Goal: Task Accomplishment & Management: Manage account settings

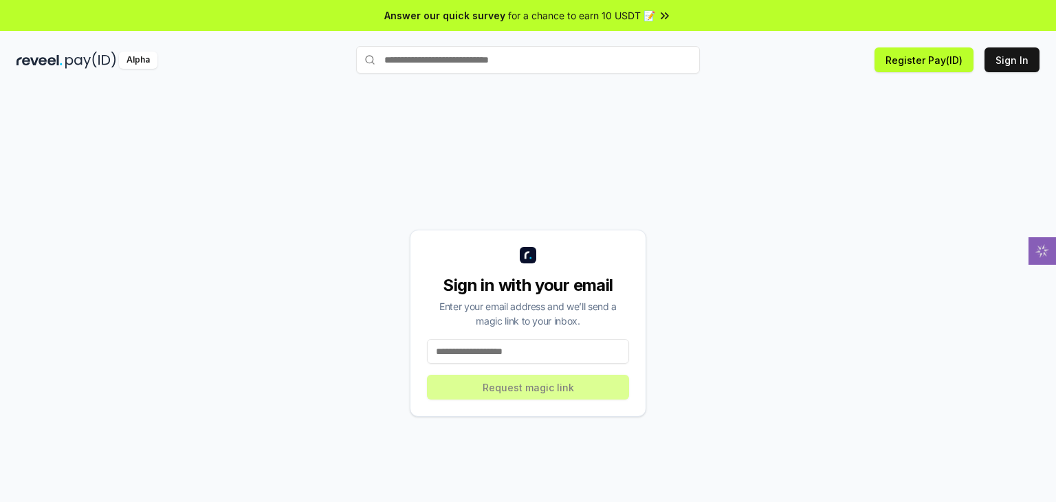
click at [487, 349] on input at bounding box center [528, 351] width 202 height 25
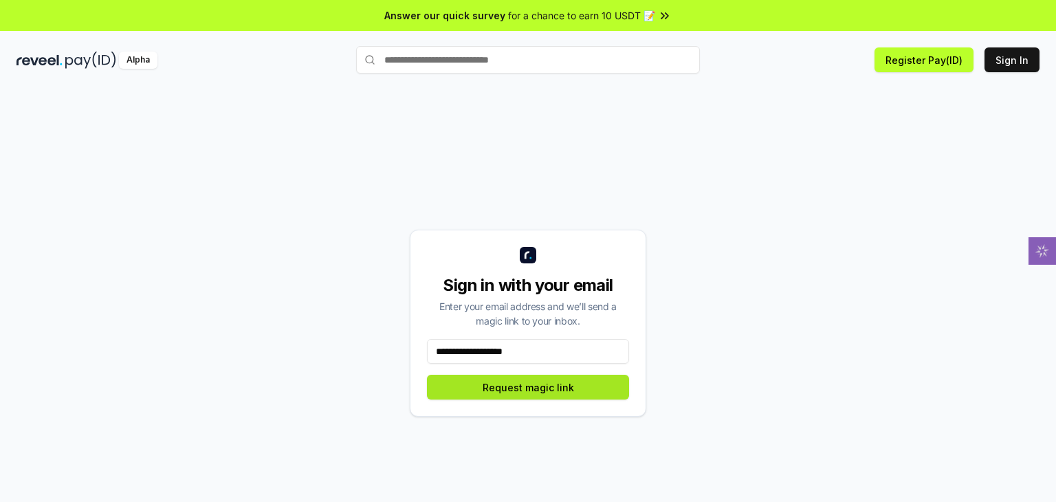
type input "**********"
click at [545, 386] on button "Request magic link" at bounding box center [528, 387] width 202 height 25
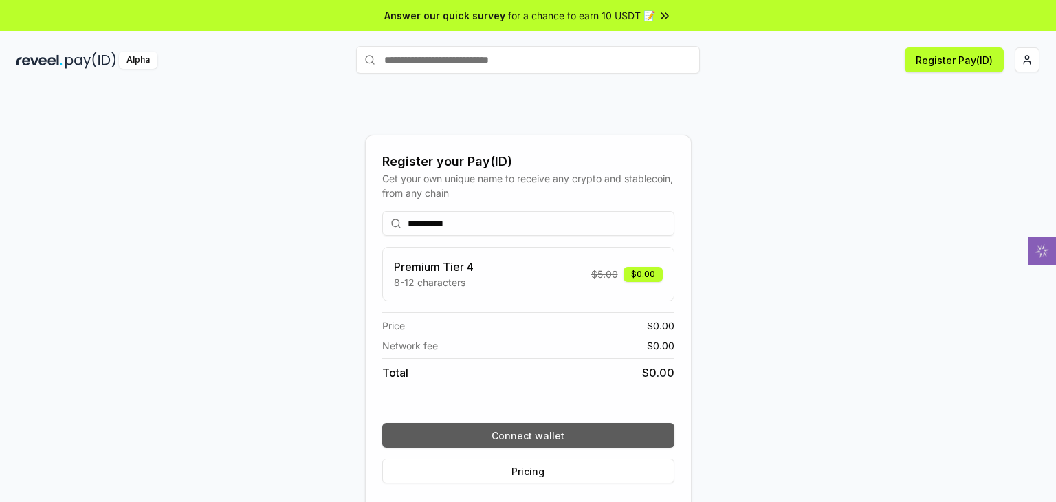
type input "**********"
click at [545, 435] on button "Connect wallet" at bounding box center [528, 435] width 292 height 25
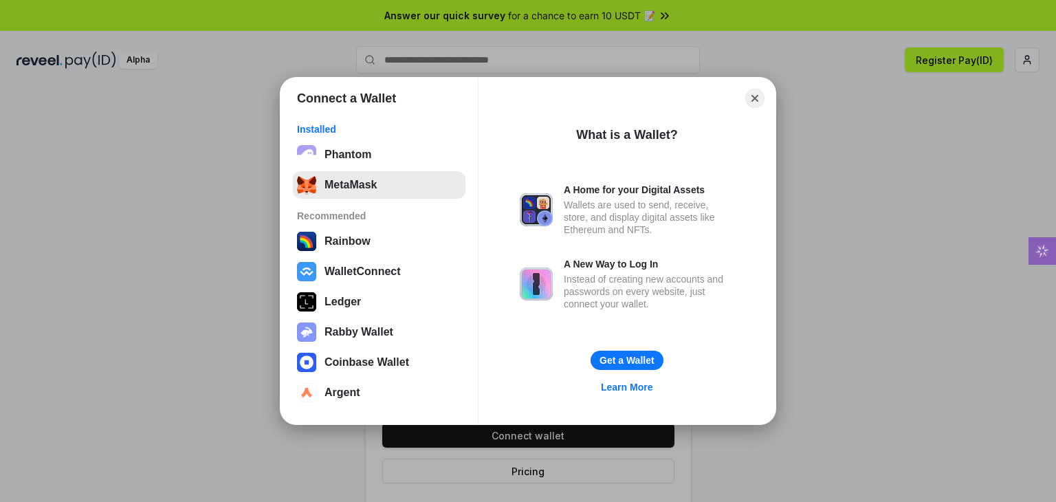
click at [360, 177] on button "MetaMask" at bounding box center [379, 184] width 173 height 27
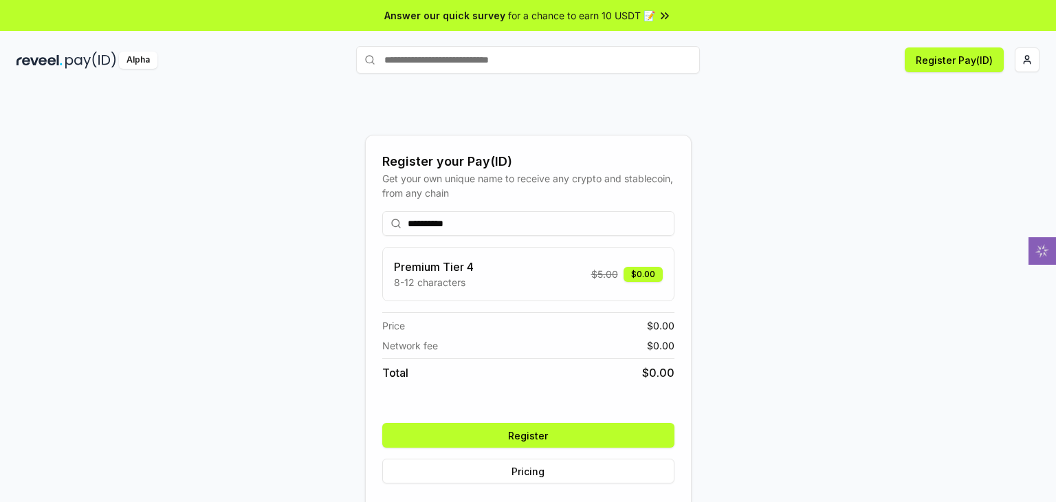
click at [571, 449] on div "**********" at bounding box center [528, 347] width 292 height 294
click at [572, 441] on button "Register" at bounding box center [528, 435] width 292 height 25
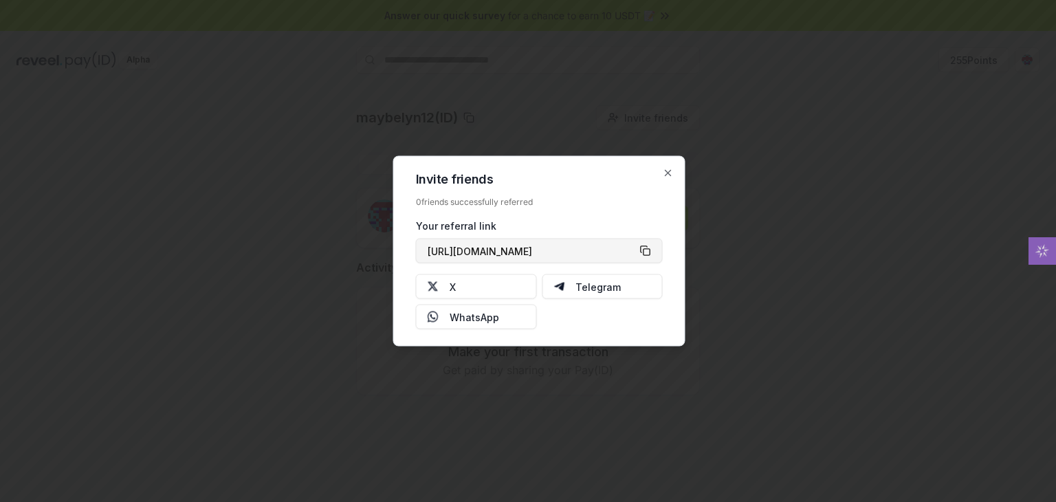
click at [649, 254] on button "[URL][DOMAIN_NAME]" at bounding box center [539, 251] width 247 height 25
click at [665, 168] on icon "button" at bounding box center [668, 173] width 11 height 11
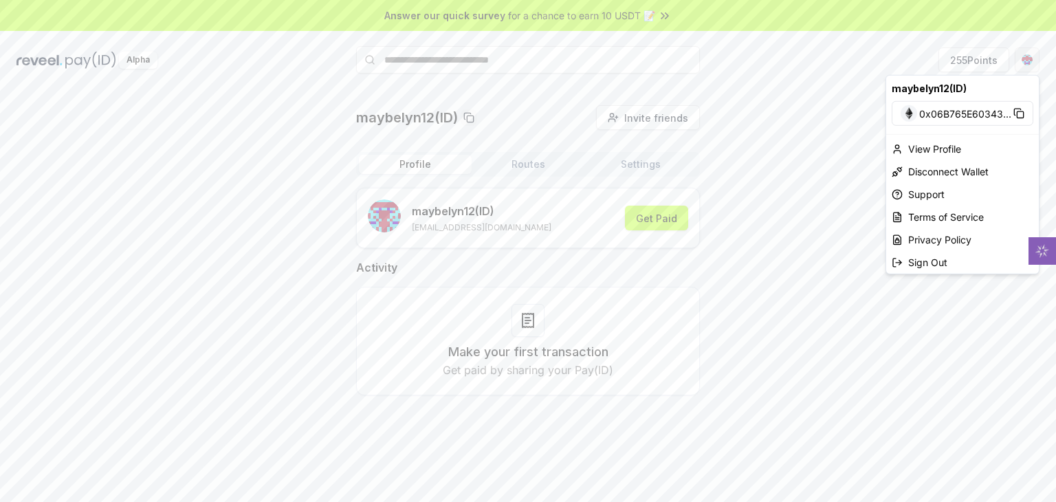
click at [1026, 60] on html "Answer our quick survey for a chance to earn 10 USDT 📝 Alpha 255 Points maybely…" at bounding box center [528, 251] width 1056 height 502
click at [916, 153] on div "View Profile" at bounding box center [962, 148] width 153 height 23
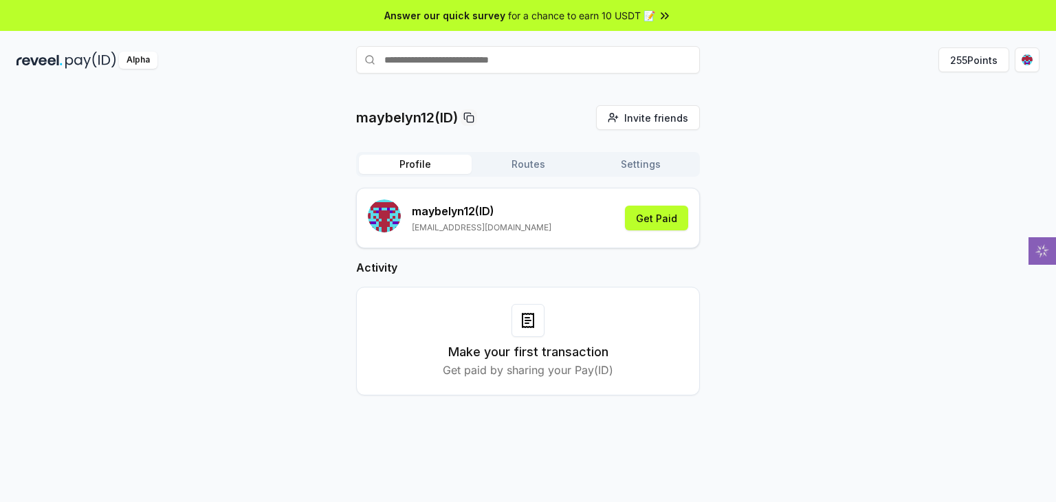
click at [542, 366] on p "Get paid by sharing your Pay(ID)" at bounding box center [528, 370] width 170 height 16
click at [657, 223] on button "Get Paid" at bounding box center [656, 218] width 63 height 25
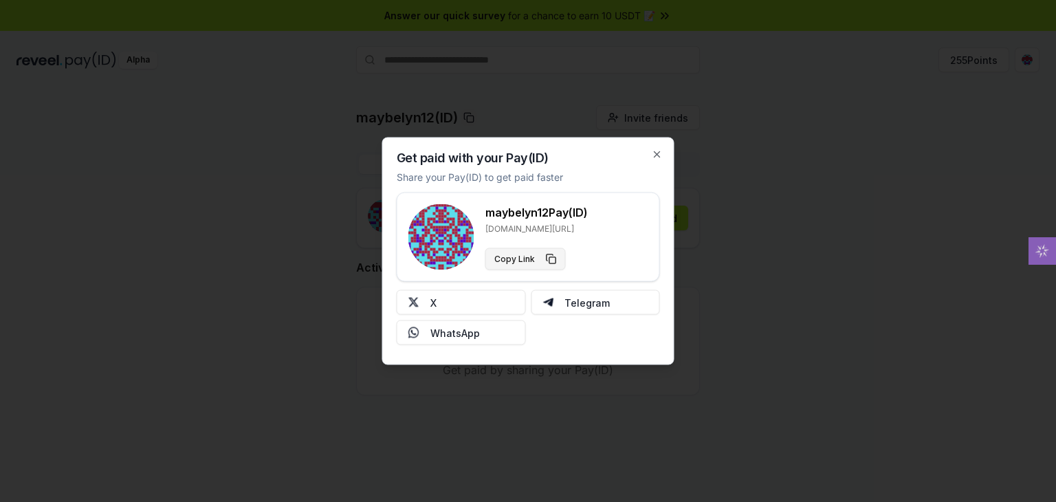
click at [543, 252] on button "Copy Link" at bounding box center [525, 259] width 80 height 22
click at [657, 152] on icon "button" at bounding box center [657, 154] width 11 height 11
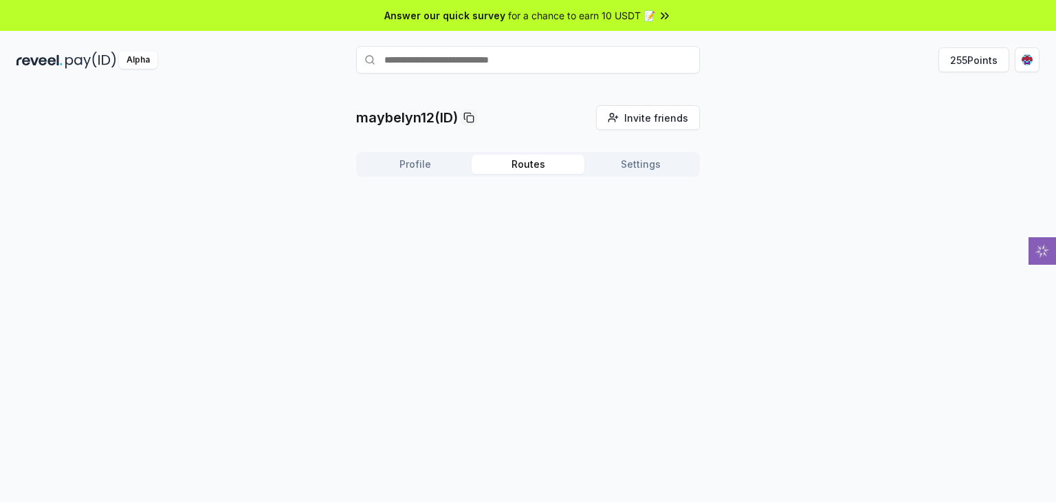
click at [527, 160] on button "Routes" at bounding box center [528, 164] width 113 height 19
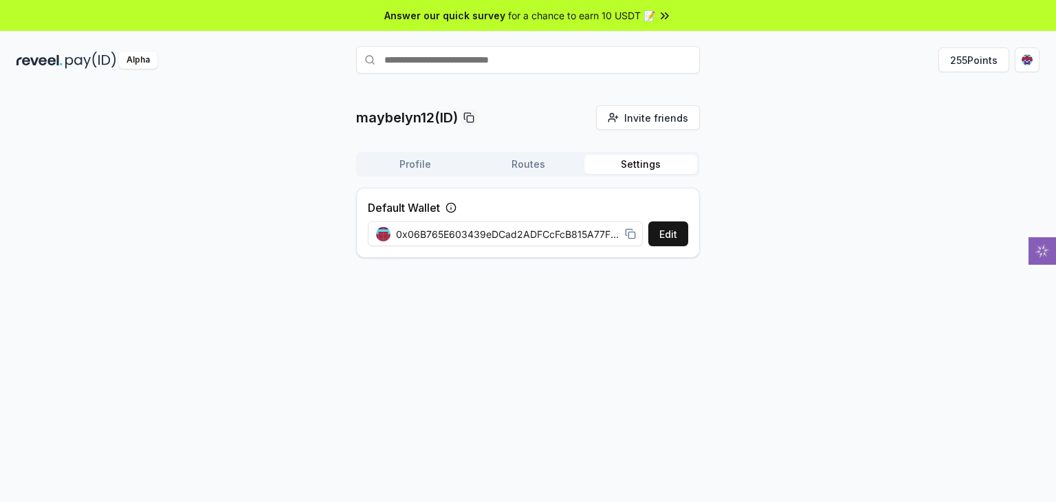
click at [633, 168] on button "Settings" at bounding box center [640, 164] width 113 height 19
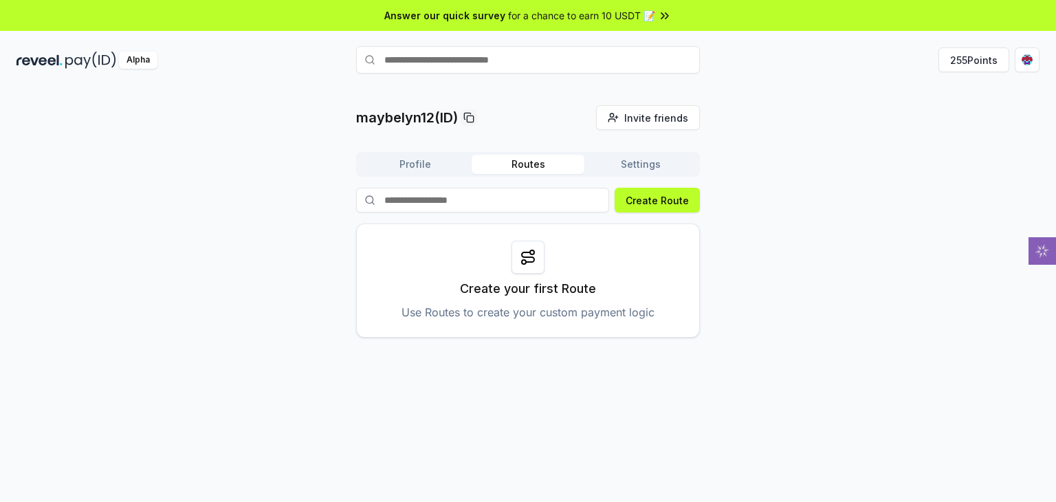
click at [544, 163] on button "Routes" at bounding box center [528, 164] width 113 height 19
click at [635, 201] on button "Create Route" at bounding box center [657, 200] width 85 height 25
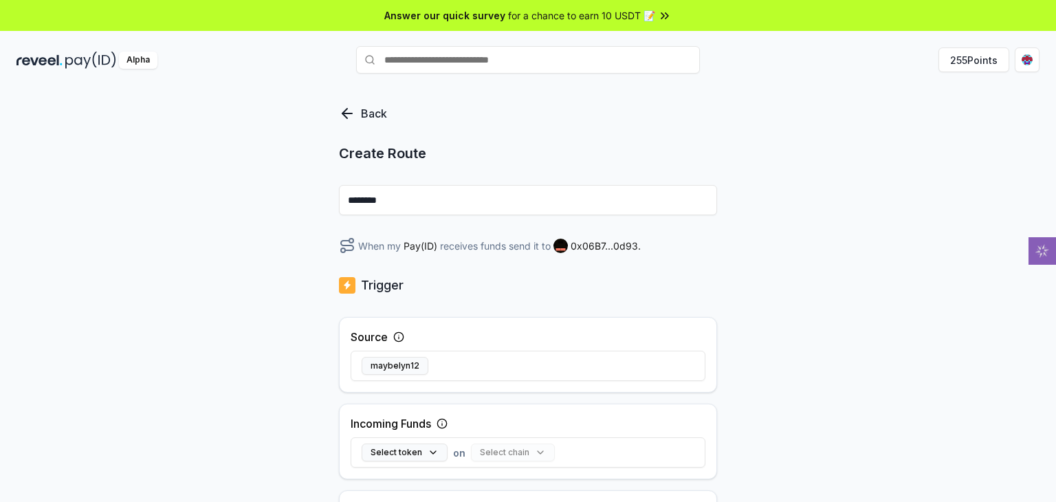
click at [334, 104] on div "Back Create Route ******** When my Pay(ID) receives funds send it to 0x06B7...0…" at bounding box center [528, 309] width 1056 height 463
click at [346, 111] on icon at bounding box center [347, 113] width 16 height 16
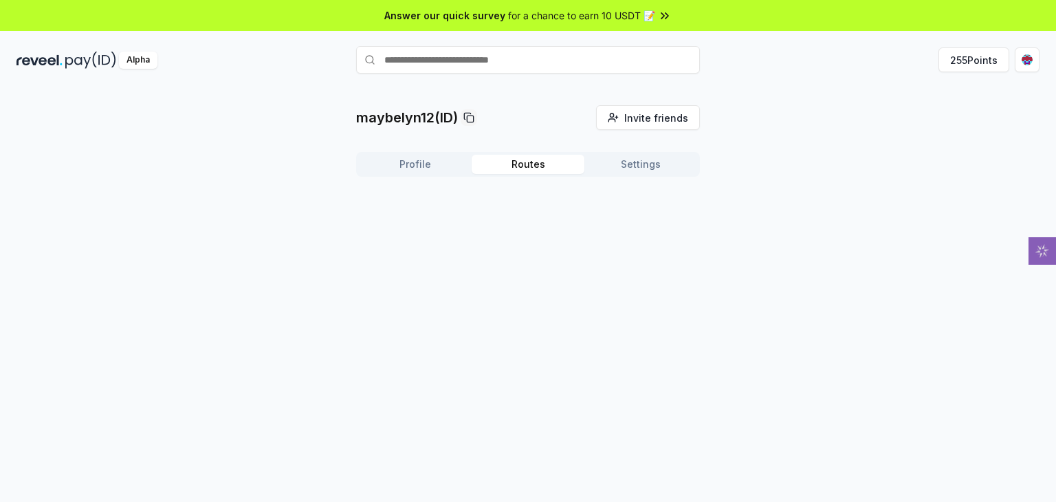
click at [655, 14] on div "for a chance to earn 10 USDT 📝" at bounding box center [590, 15] width 164 height 14
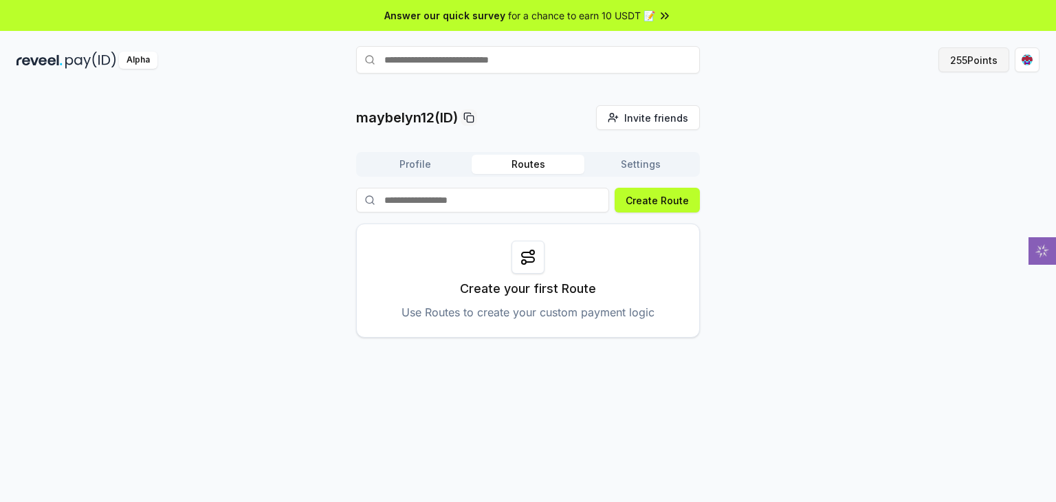
click at [967, 60] on button "255 Points" at bounding box center [973, 59] width 71 height 25
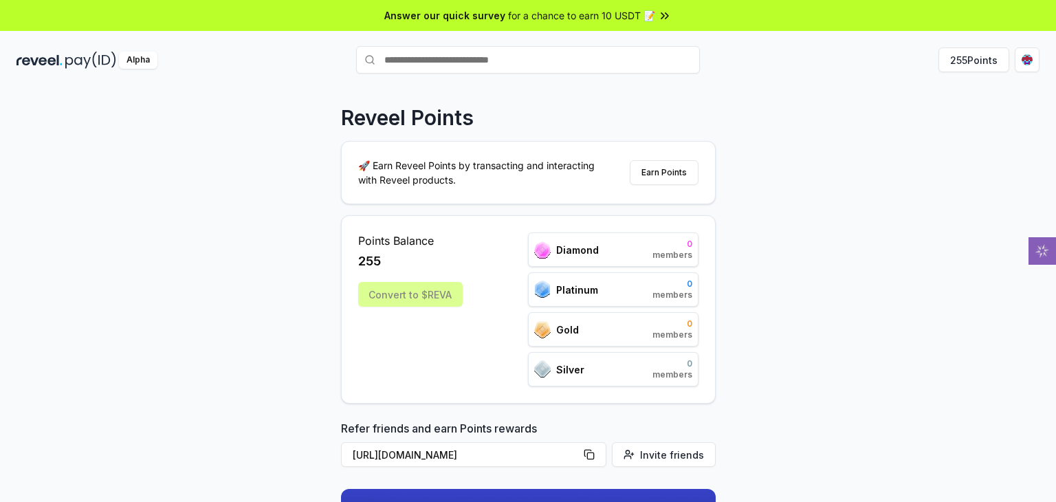
scroll to position [100, 0]
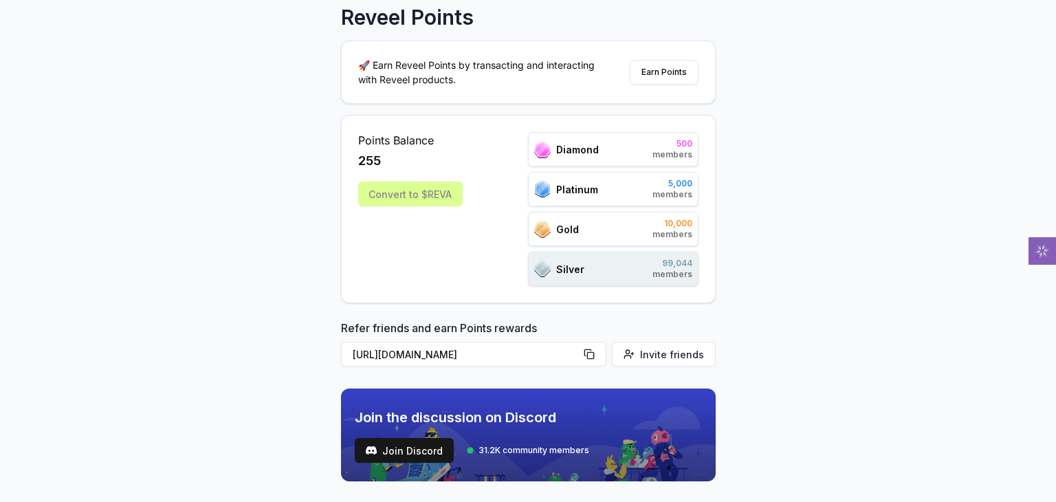
click at [423, 192] on div "Convert to $REVA" at bounding box center [410, 193] width 104 height 25
click at [568, 155] on span "Diamond" at bounding box center [577, 149] width 43 height 14
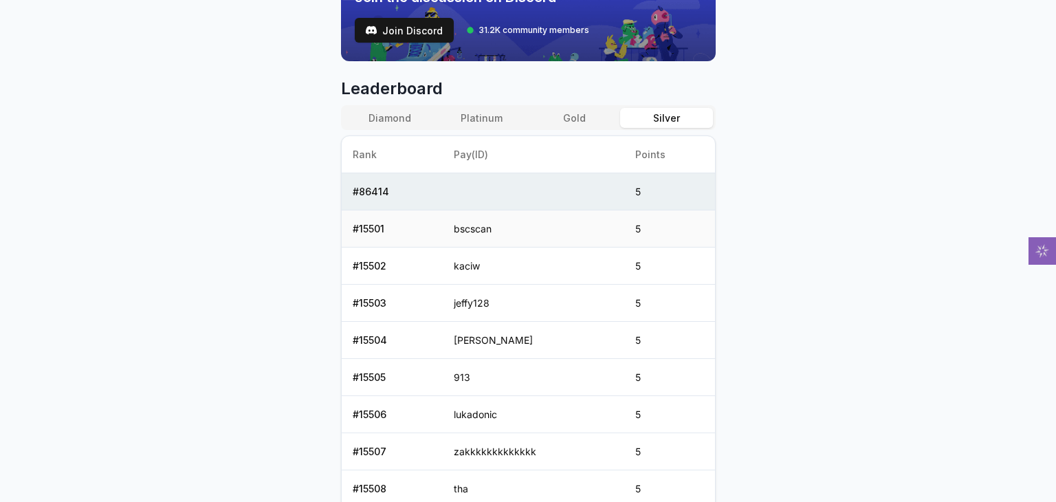
scroll to position [511, 0]
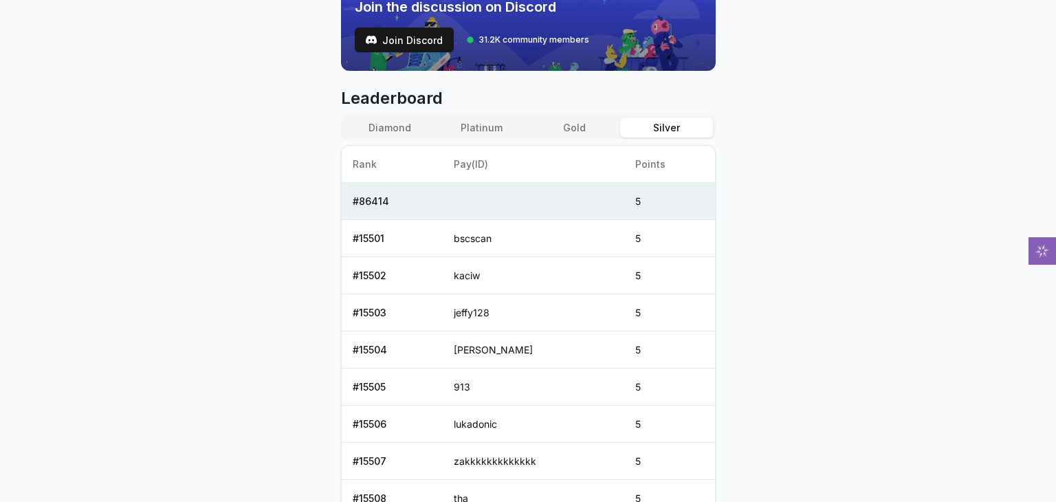
click at [583, 130] on button "Gold" at bounding box center [574, 128] width 92 height 20
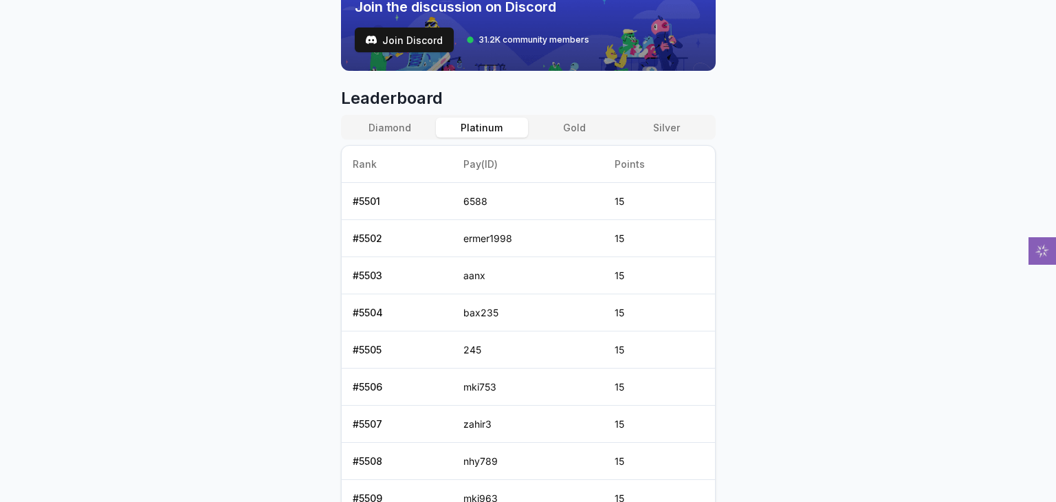
click at [477, 133] on button "Platinum" at bounding box center [482, 128] width 92 height 20
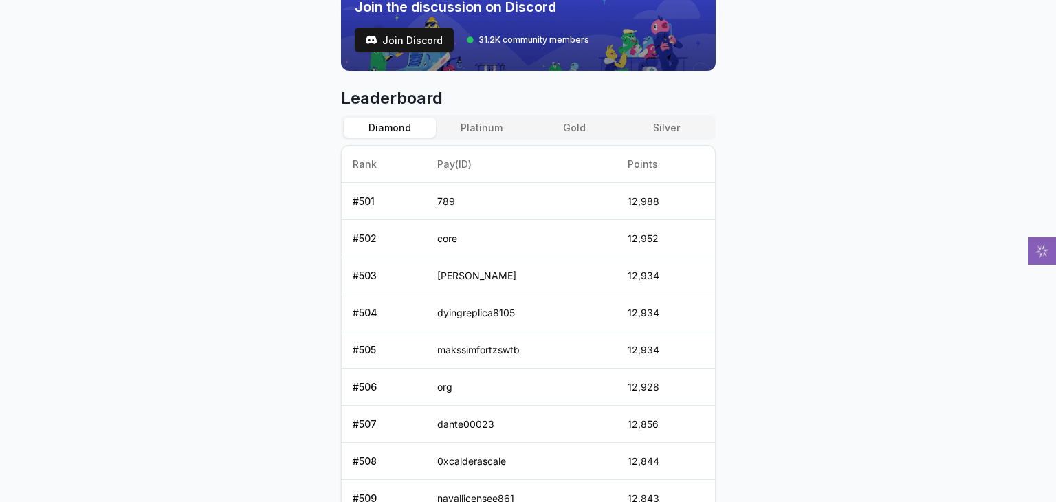
click at [408, 127] on button "Diamond" at bounding box center [390, 128] width 92 height 20
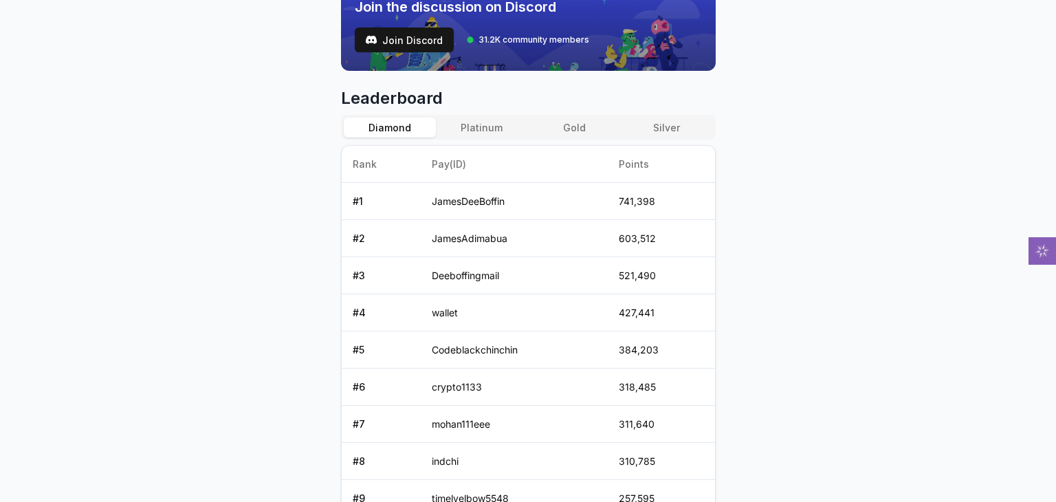
click at [666, 140] on div "Diamond Platinum Gold Silver Rank Pay(ID) Points # 1 JamesDeeBoffin 741,398 # 2…" at bounding box center [528, 334] width 375 height 439
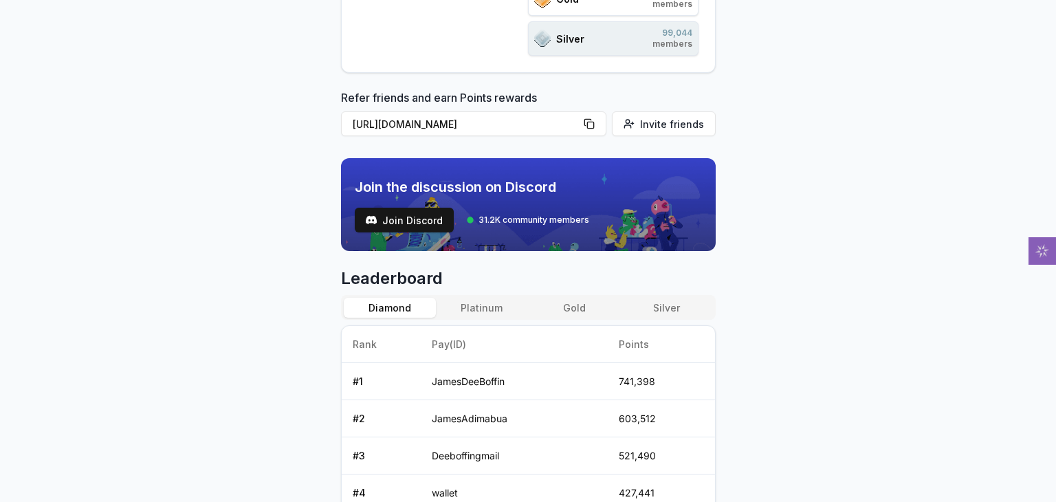
scroll to position [330, 0]
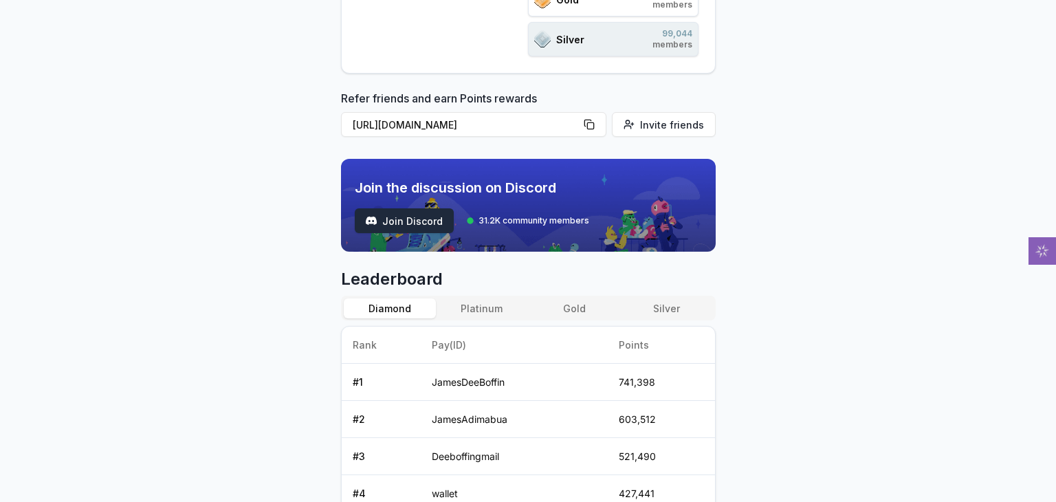
click at [421, 221] on span "Join Discord" at bounding box center [412, 221] width 60 height 14
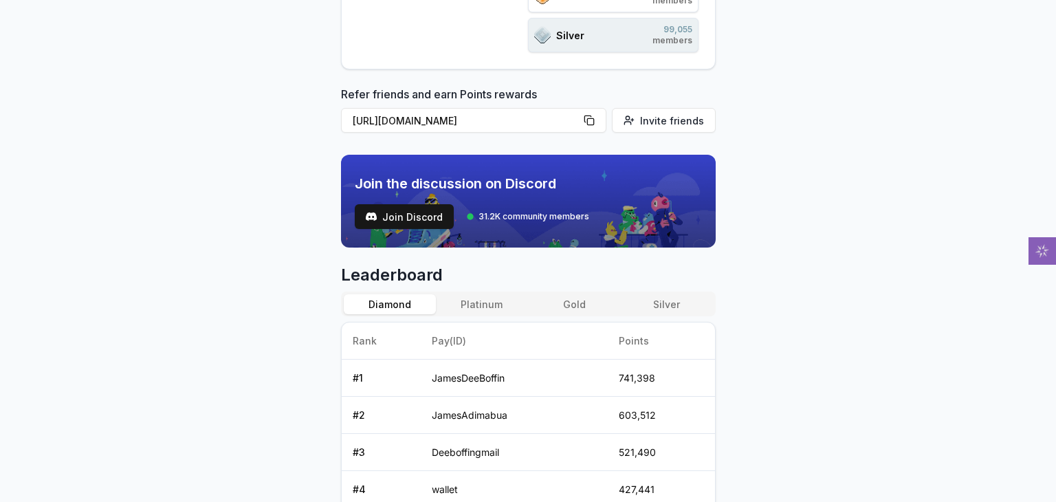
scroll to position [335, 0]
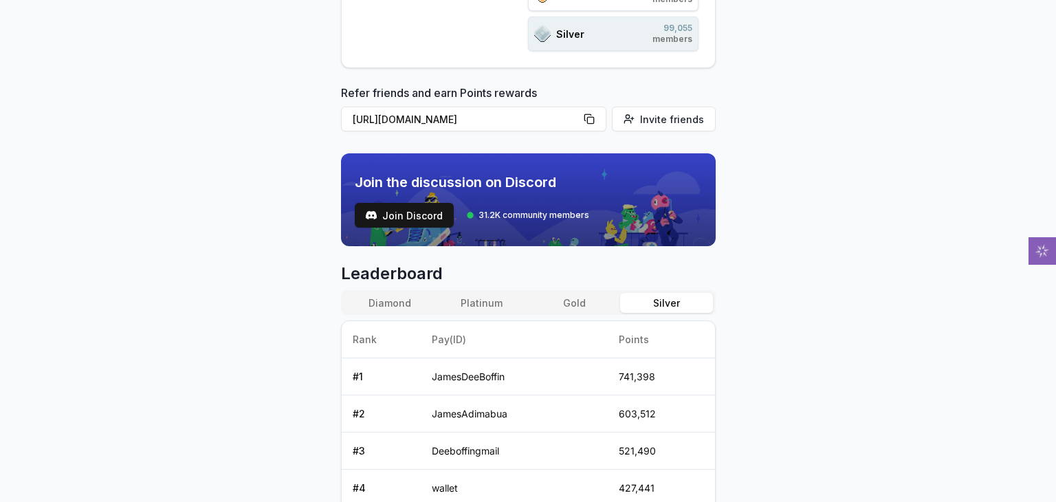
click at [659, 305] on button "Silver" at bounding box center [666, 303] width 92 height 20
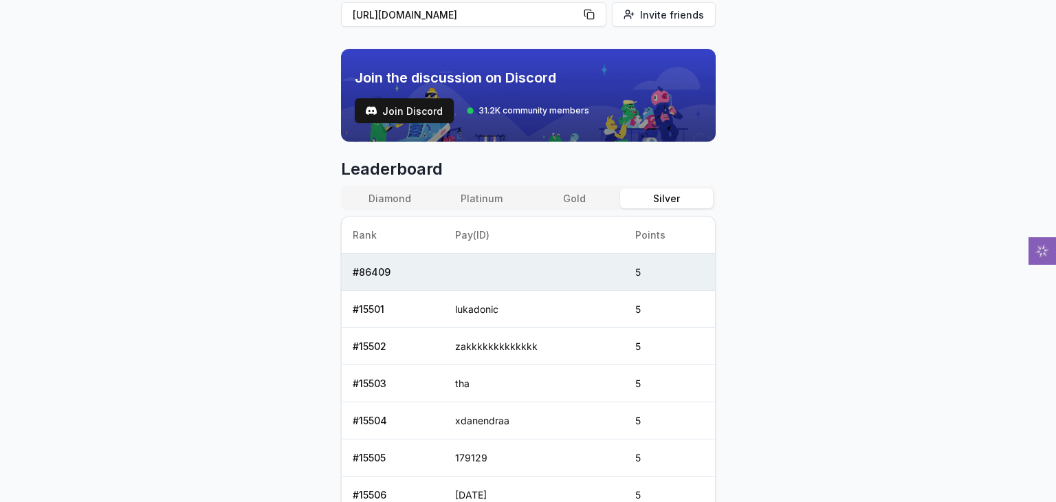
scroll to position [445, 0]
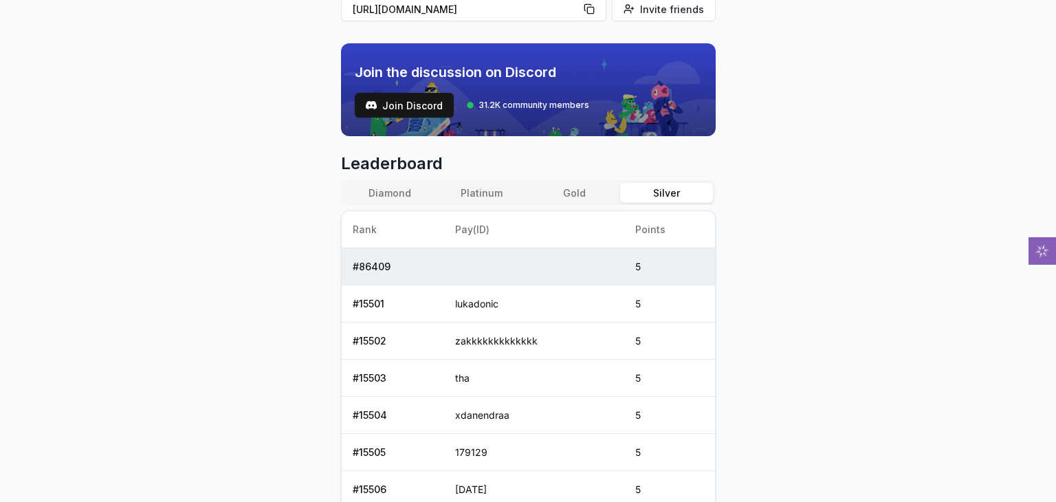
click at [465, 256] on td at bounding box center [534, 266] width 180 height 37
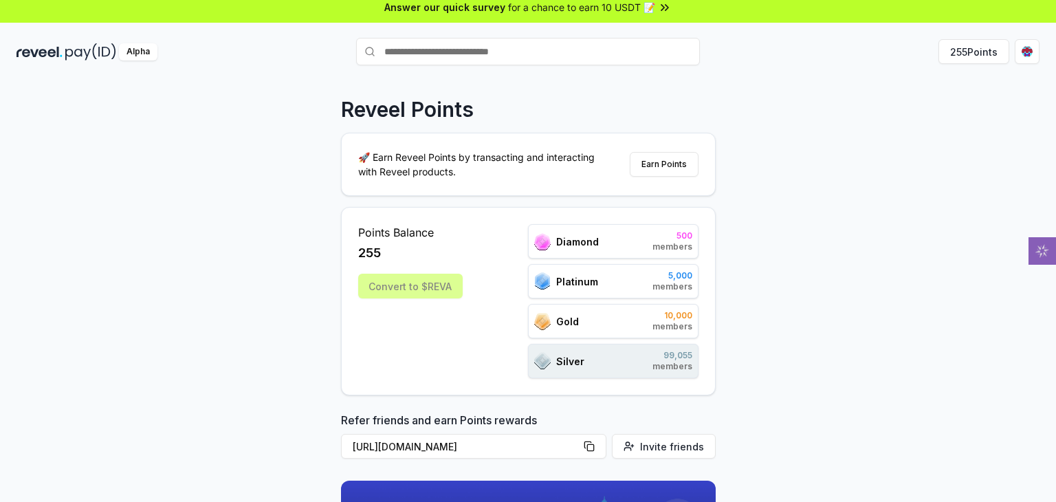
scroll to position [0, 0]
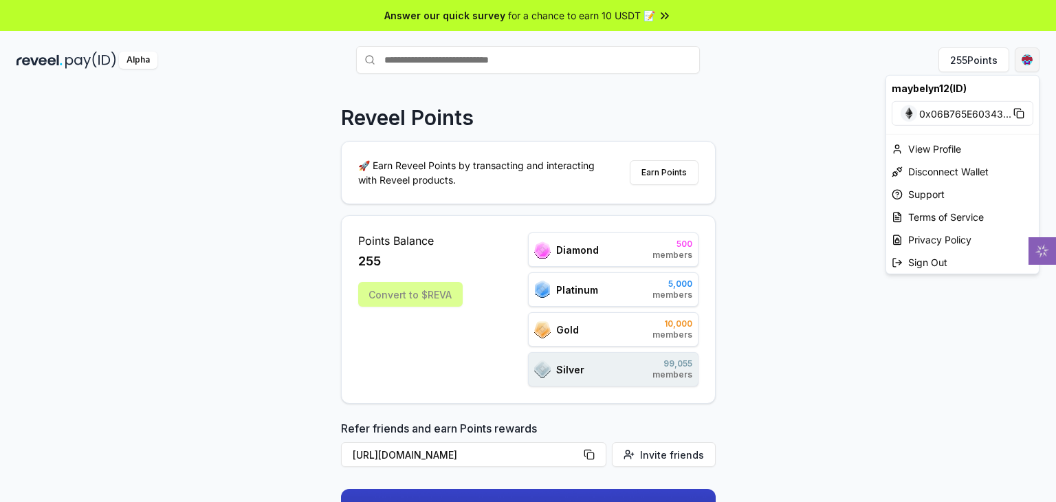
click at [1023, 62] on html "Answer our quick survey for a chance to earn 10 USDT 📝 Alpha 255 Points Reveel …" at bounding box center [528, 251] width 1056 height 502
click at [923, 149] on div "View Profile" at bounding box center [962, 148] width 153 height 23
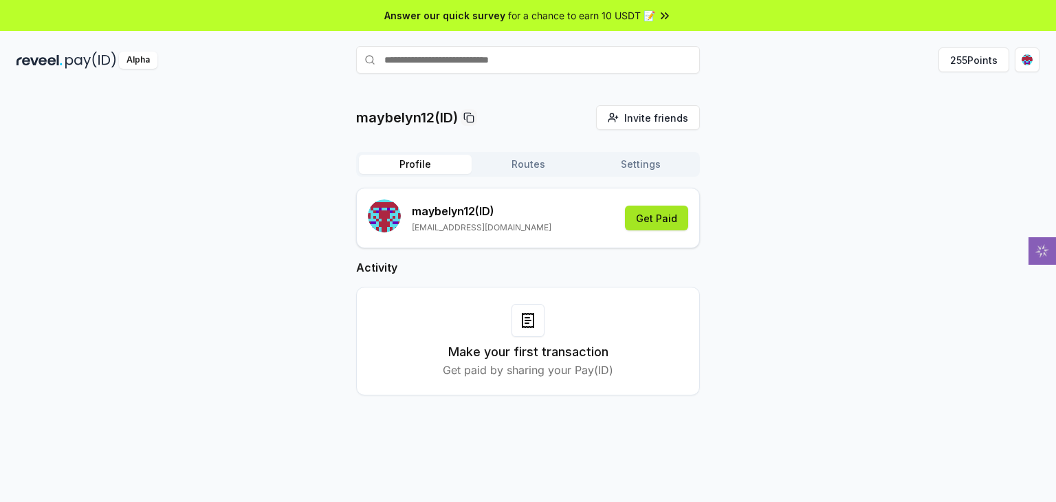
click at [646, 220] on button "Get Paid" at bounding box center [656, 218] width 63 height 25
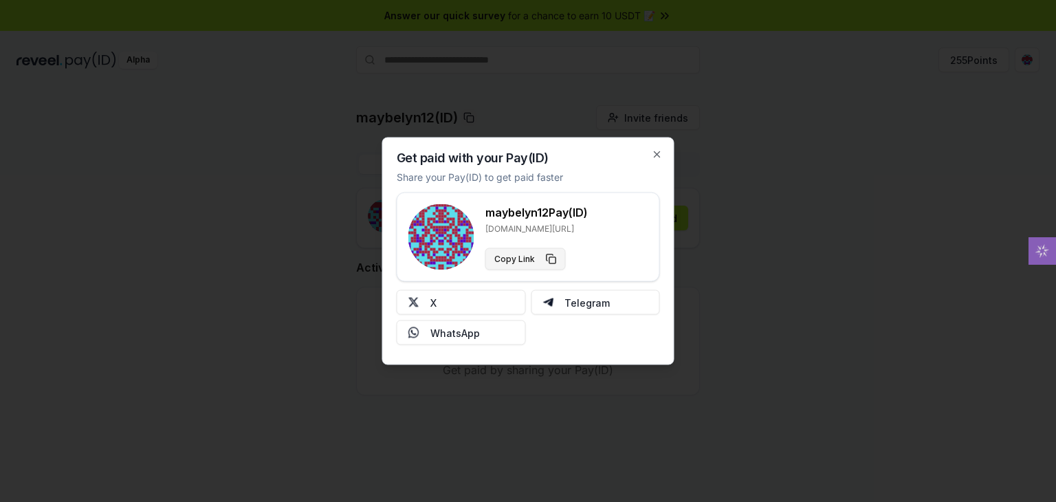
click at [544, 261] on button "Copy Link" at bounding box center [525, 259] width 80 height 22
click at [454, 298] on button "X" at bounding box center [461, 302] width 129 height 25
